Goal: Find specific page/section: Find specific page/section

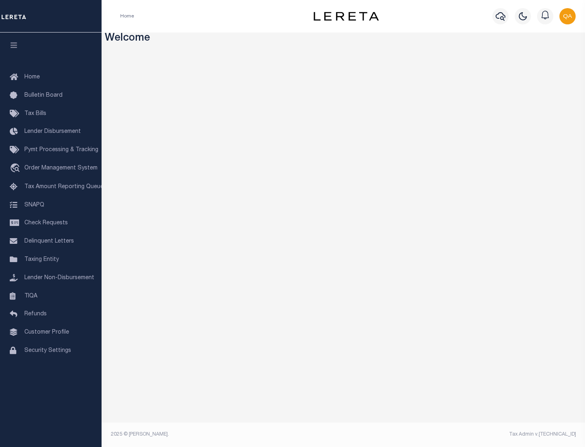
click at [51, 296] on link "TIQA" at bounding box center [50, 296] width 101 height 18
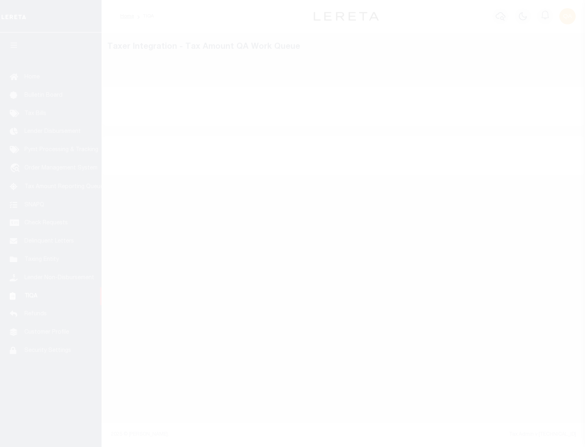
select select "200"
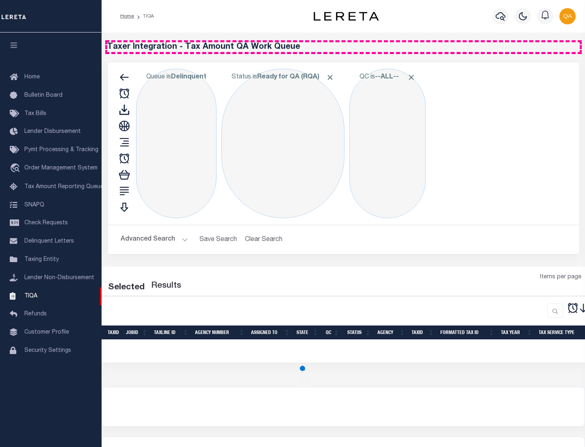
select select "200"
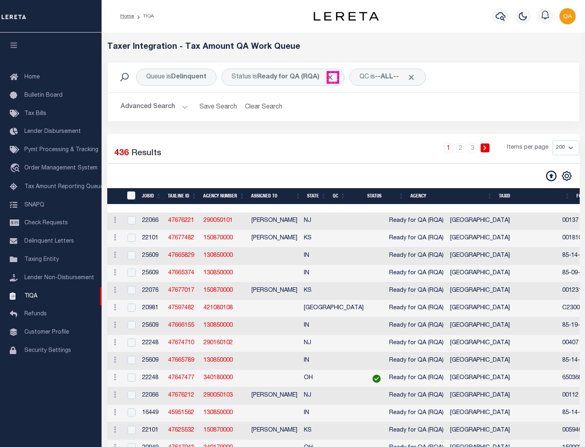
click at [332, 77] on span "Click to Remove" at bounding box center [330, 77] width 9 height 9
